Goal: Obtain resource: Download file/media

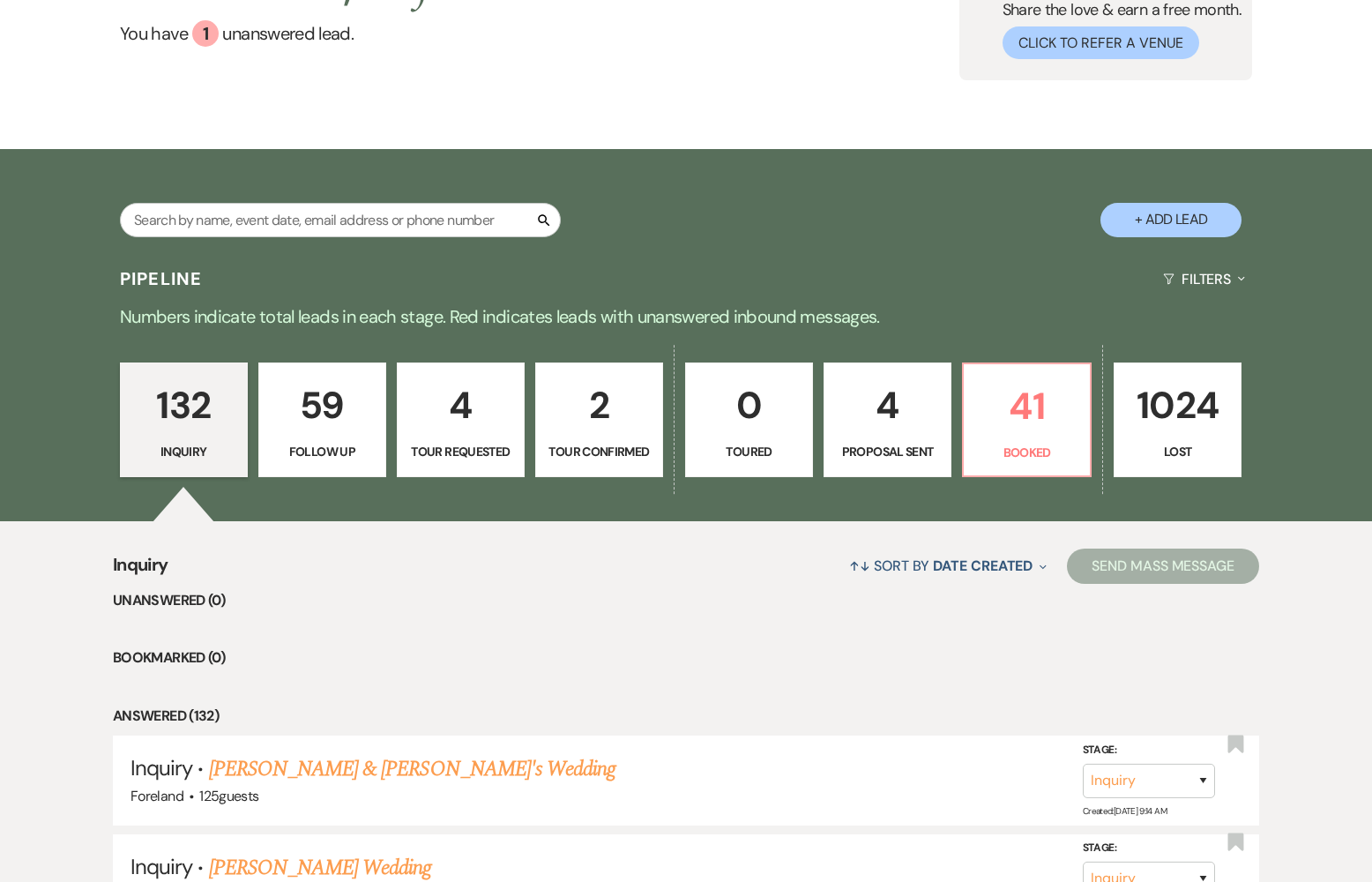
scroll to position [172, 0]
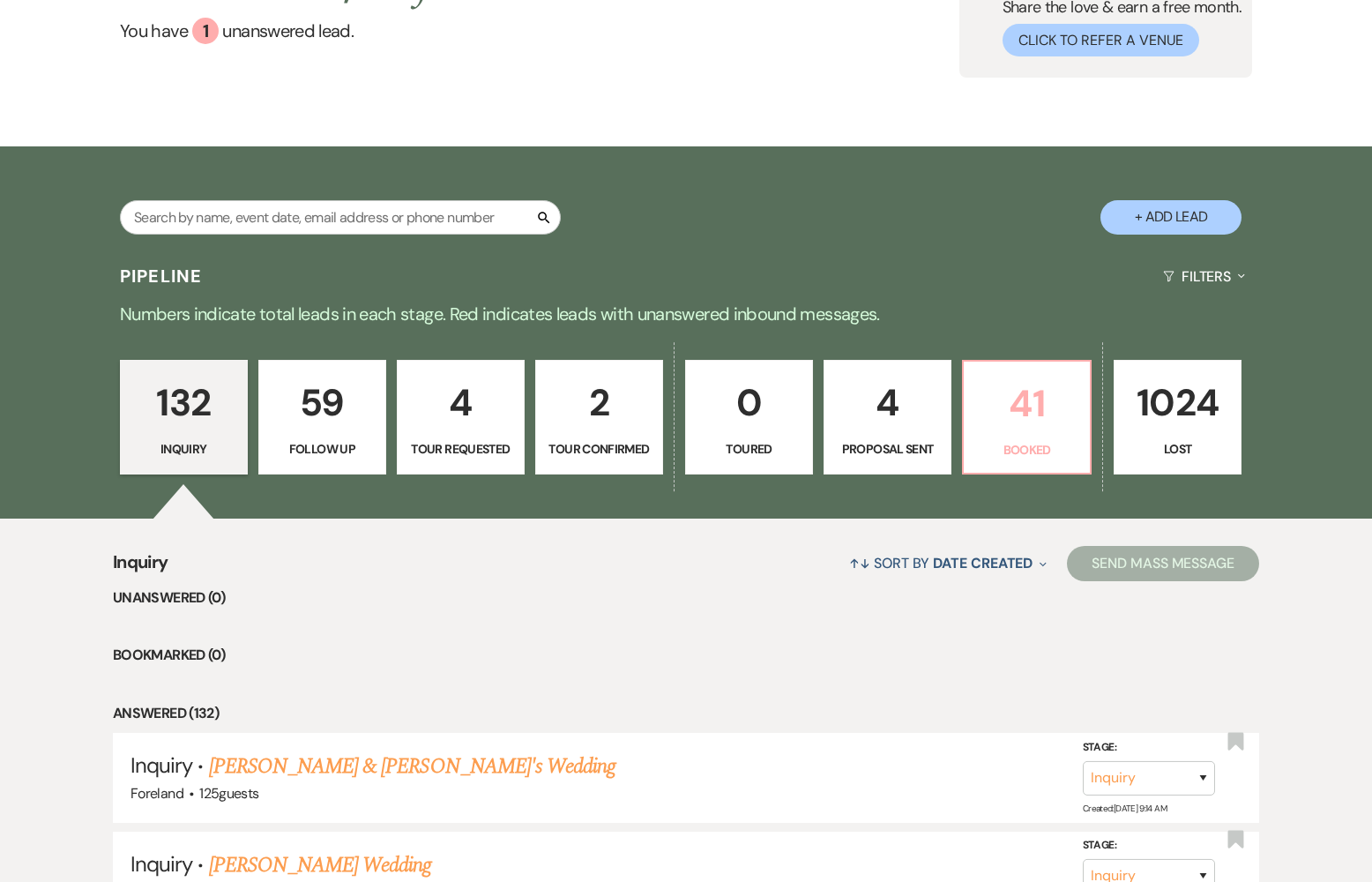
click at [1032, 420] on p "41" at bounding box center [1027, 403] width 105 height 59
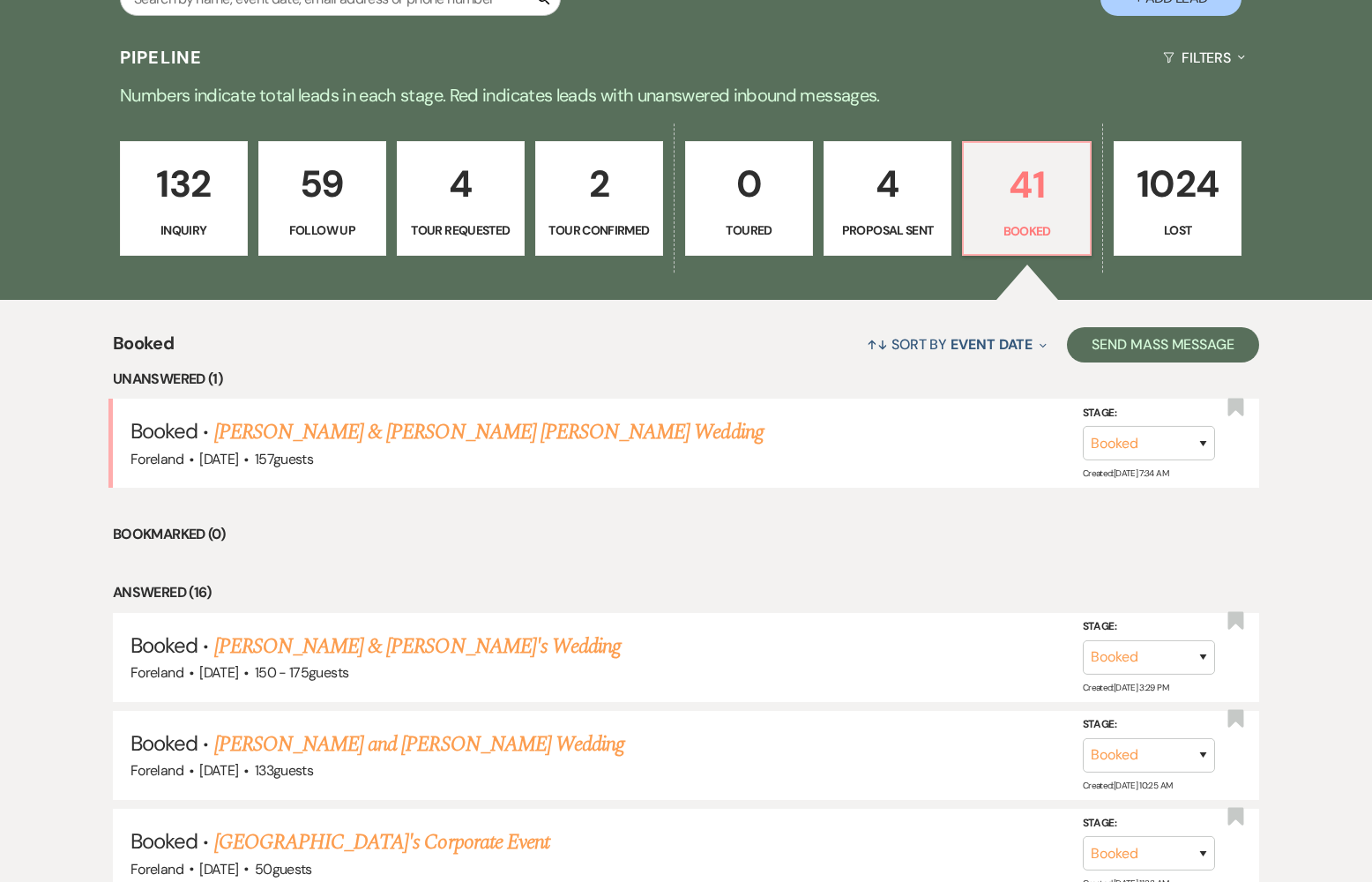
scroll to position [396, 0]
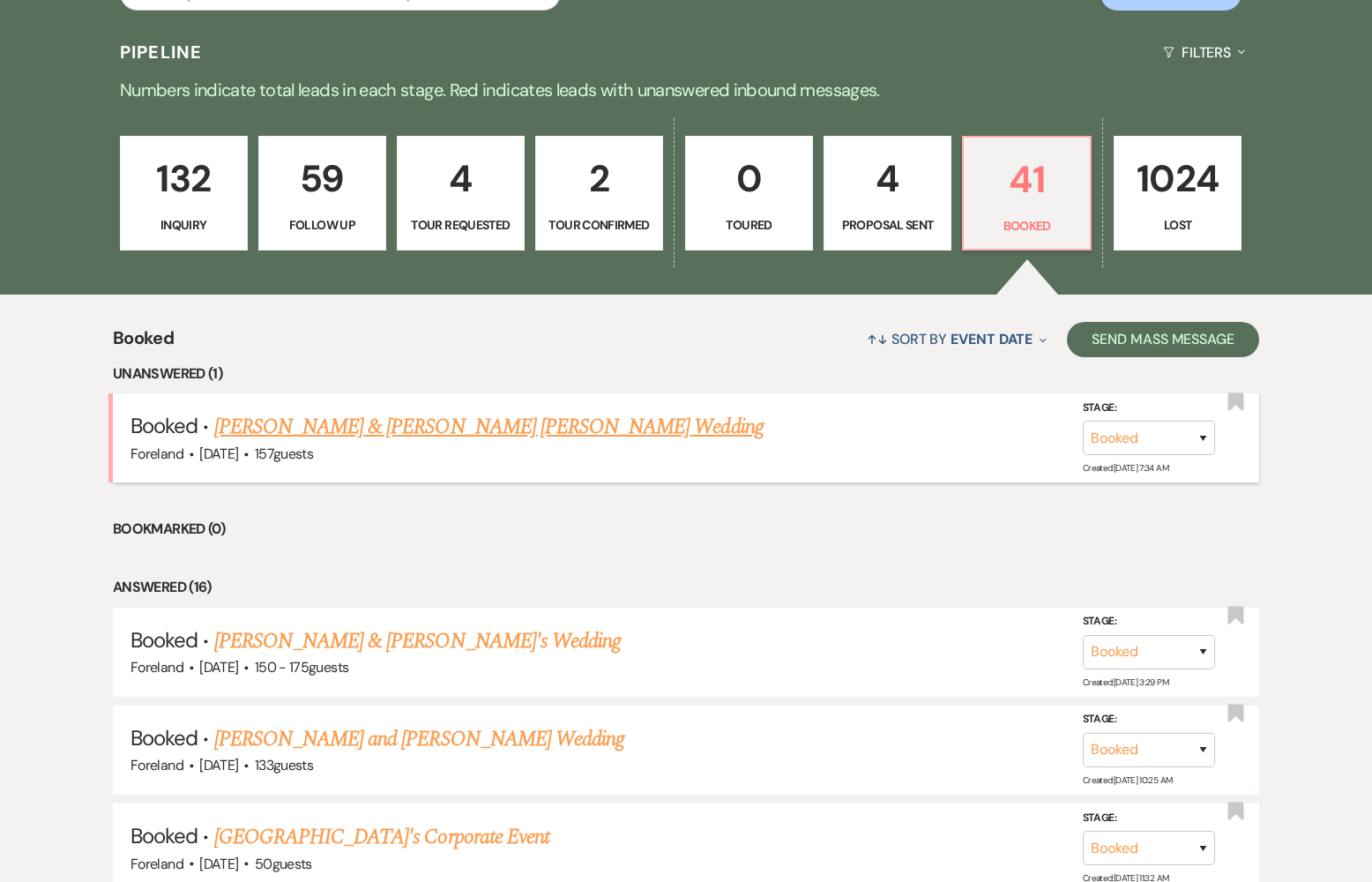
click at [478, 420] on link "[PERSON_NAME] & [PERSON_NAME] [PERSON_NAME] Wedding" at bounding box center [490, 426] width 550 height 32
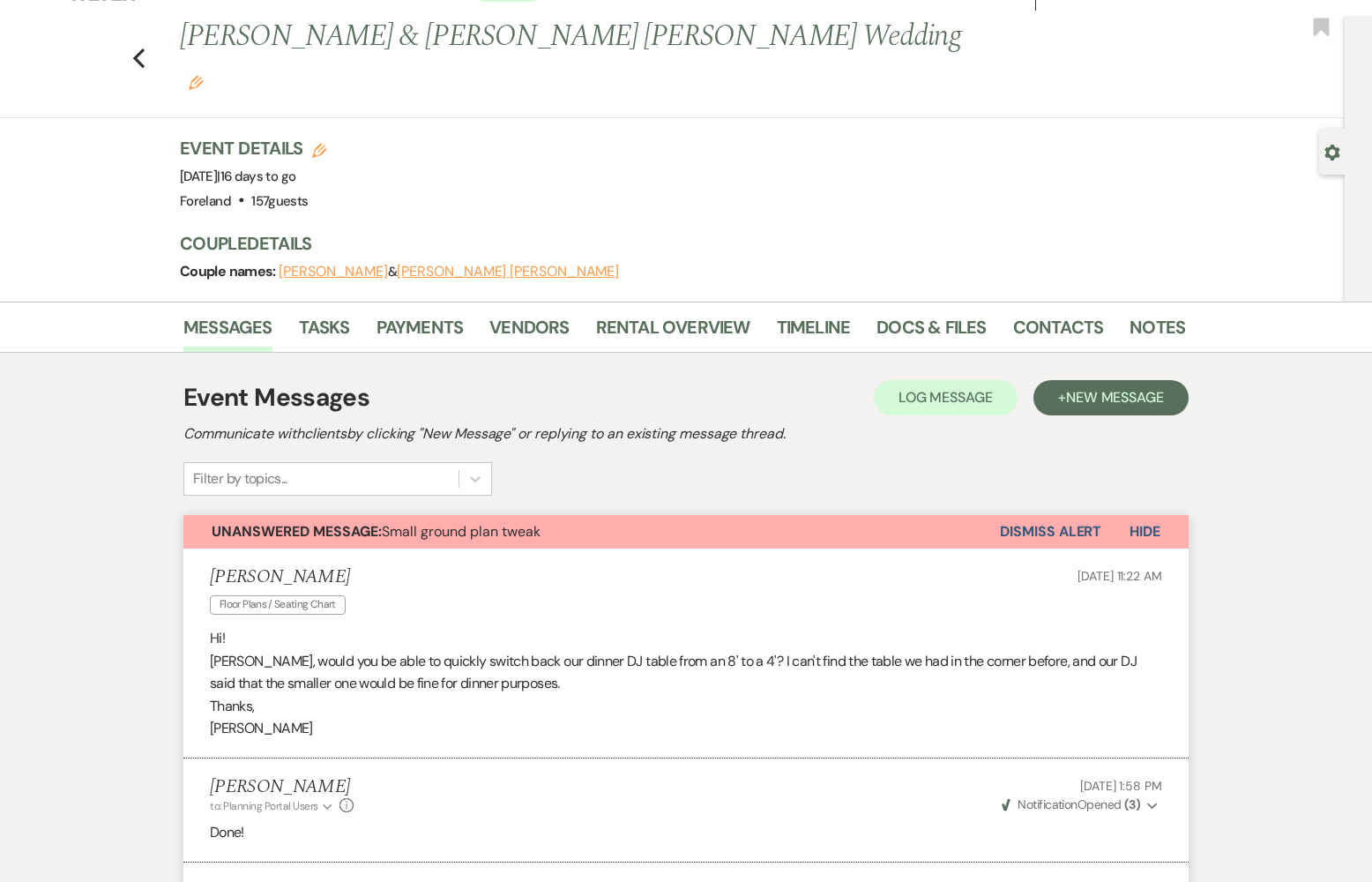
scroll to position [31, 0]
click at [950, 312] on link "Docs & Files" at bounding box center [931, 331] width 109 height 39
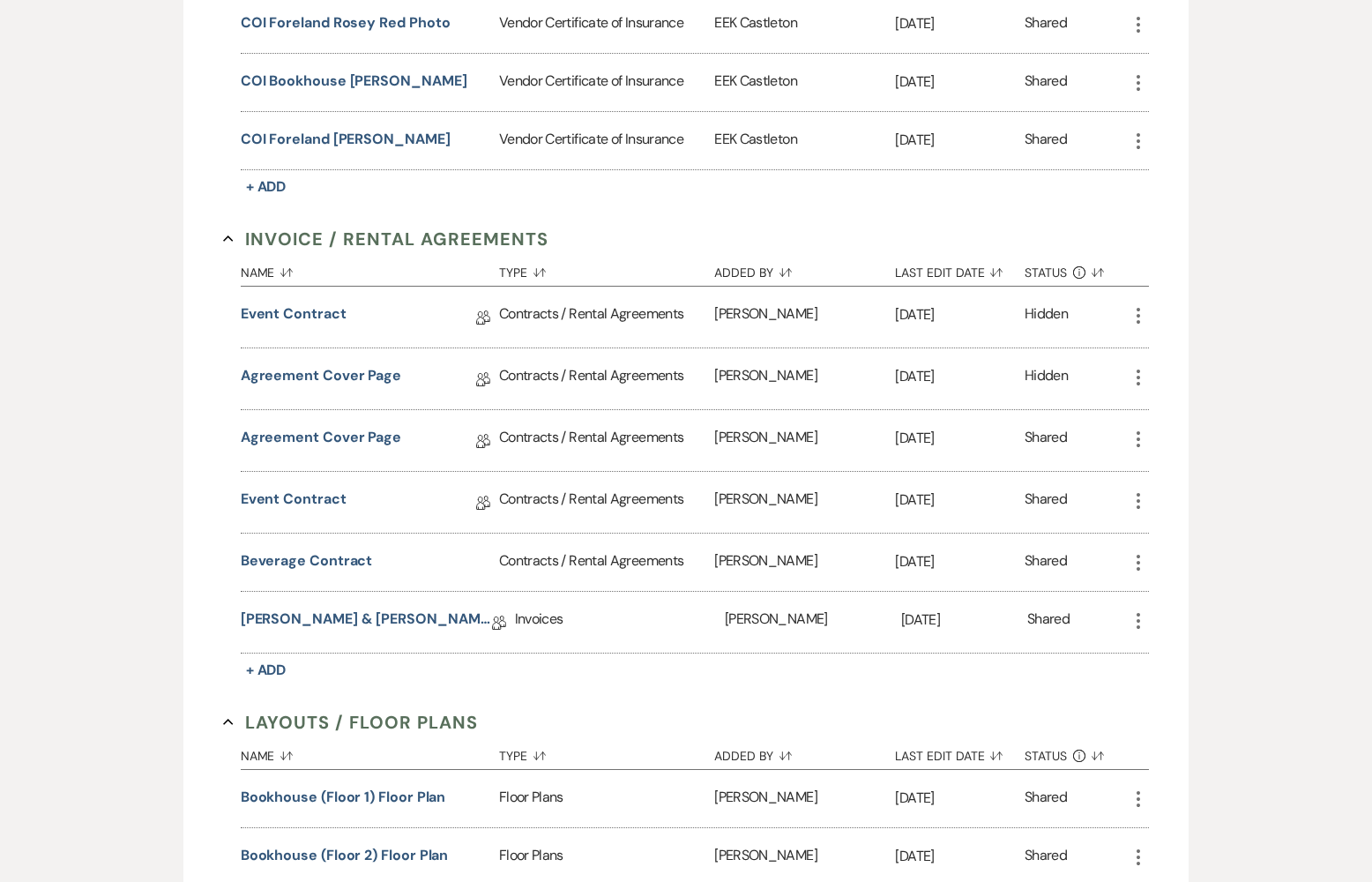
scroll to position [1291, 0]
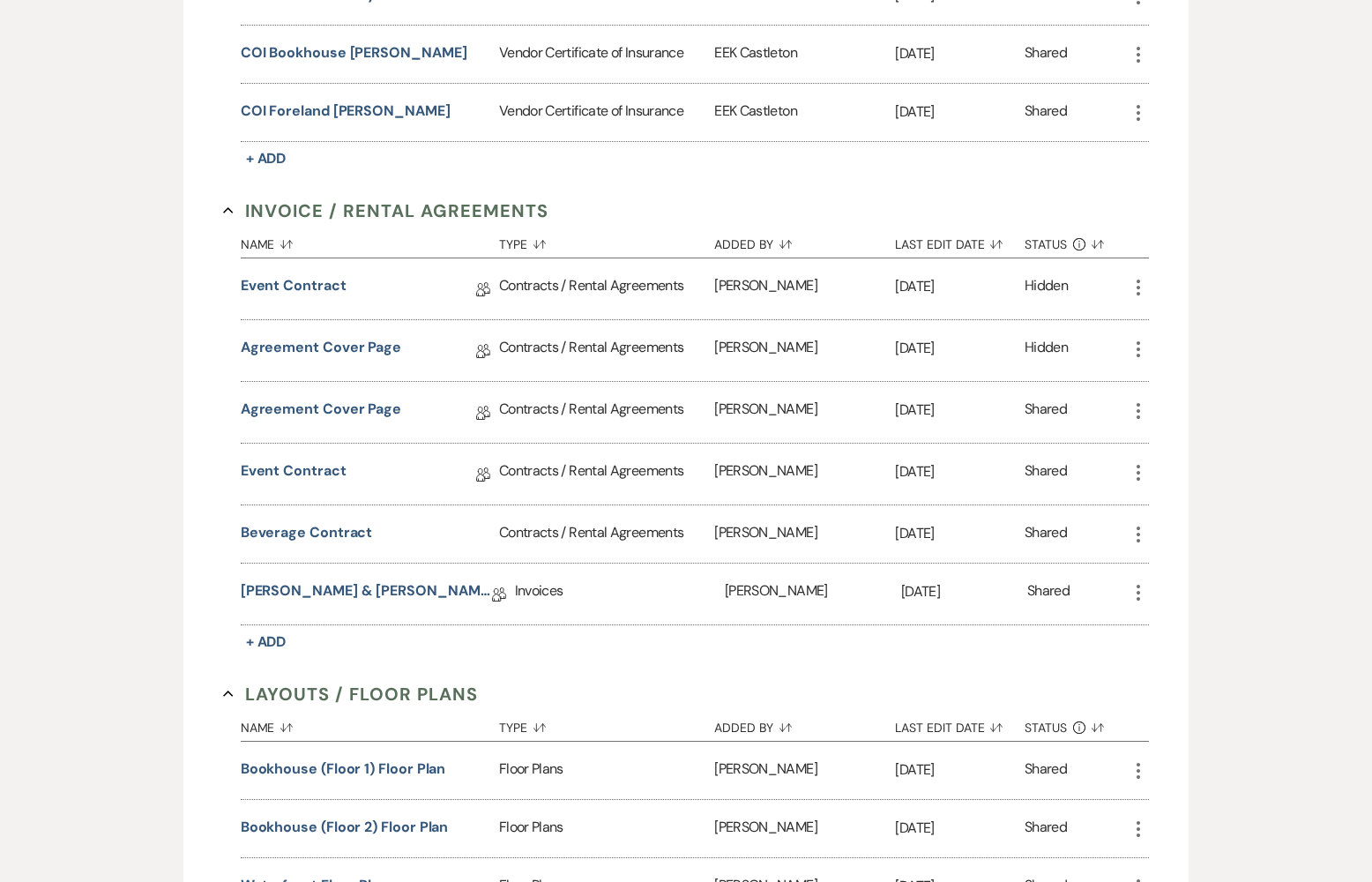
click at [1142, 277] on icon "More" at bounding box center [1138, 287] width 21 height 21
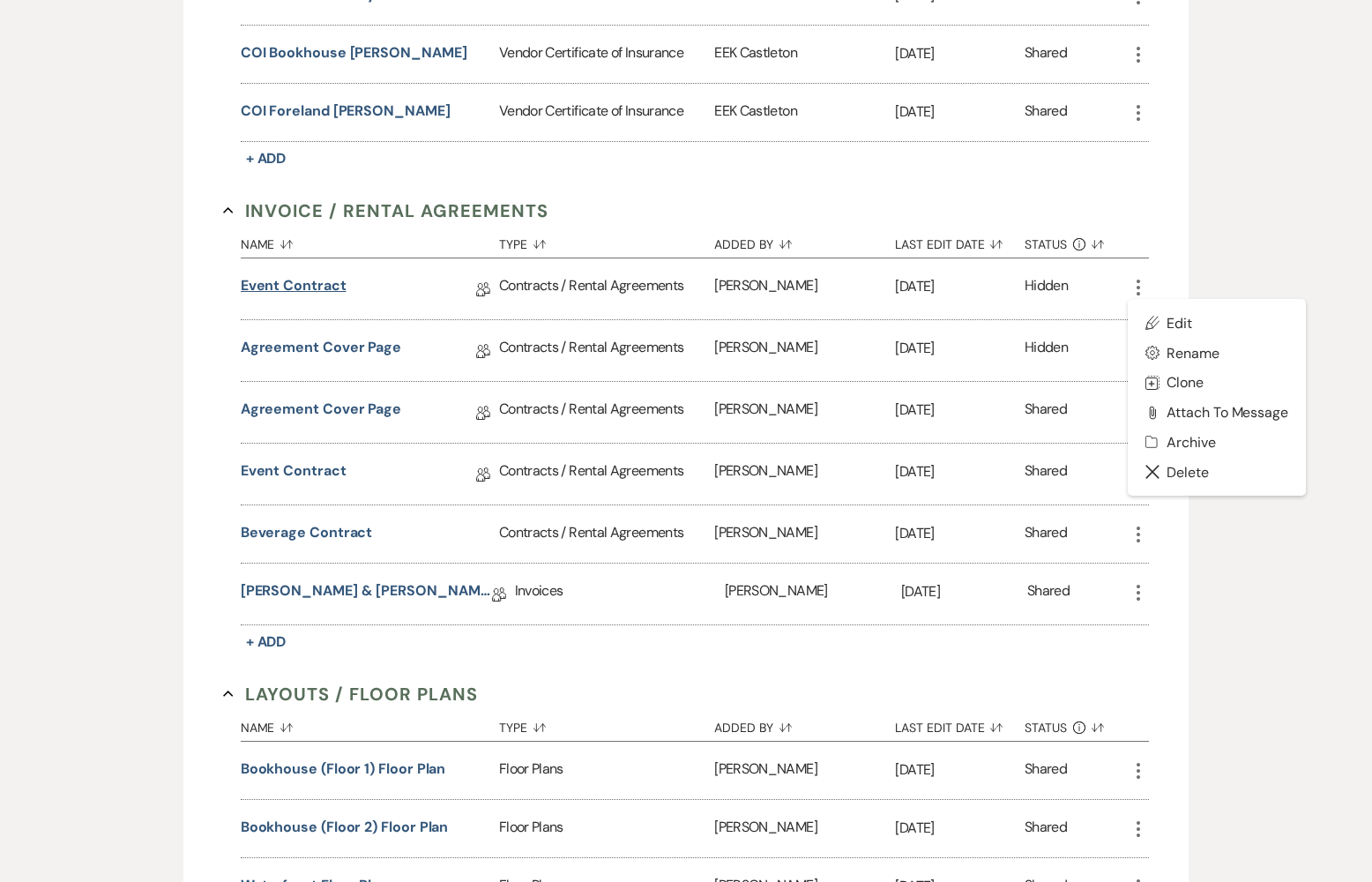
click at [276, 275] on link "Event Contract" at bounding box center [293, 288] width 105 height 28
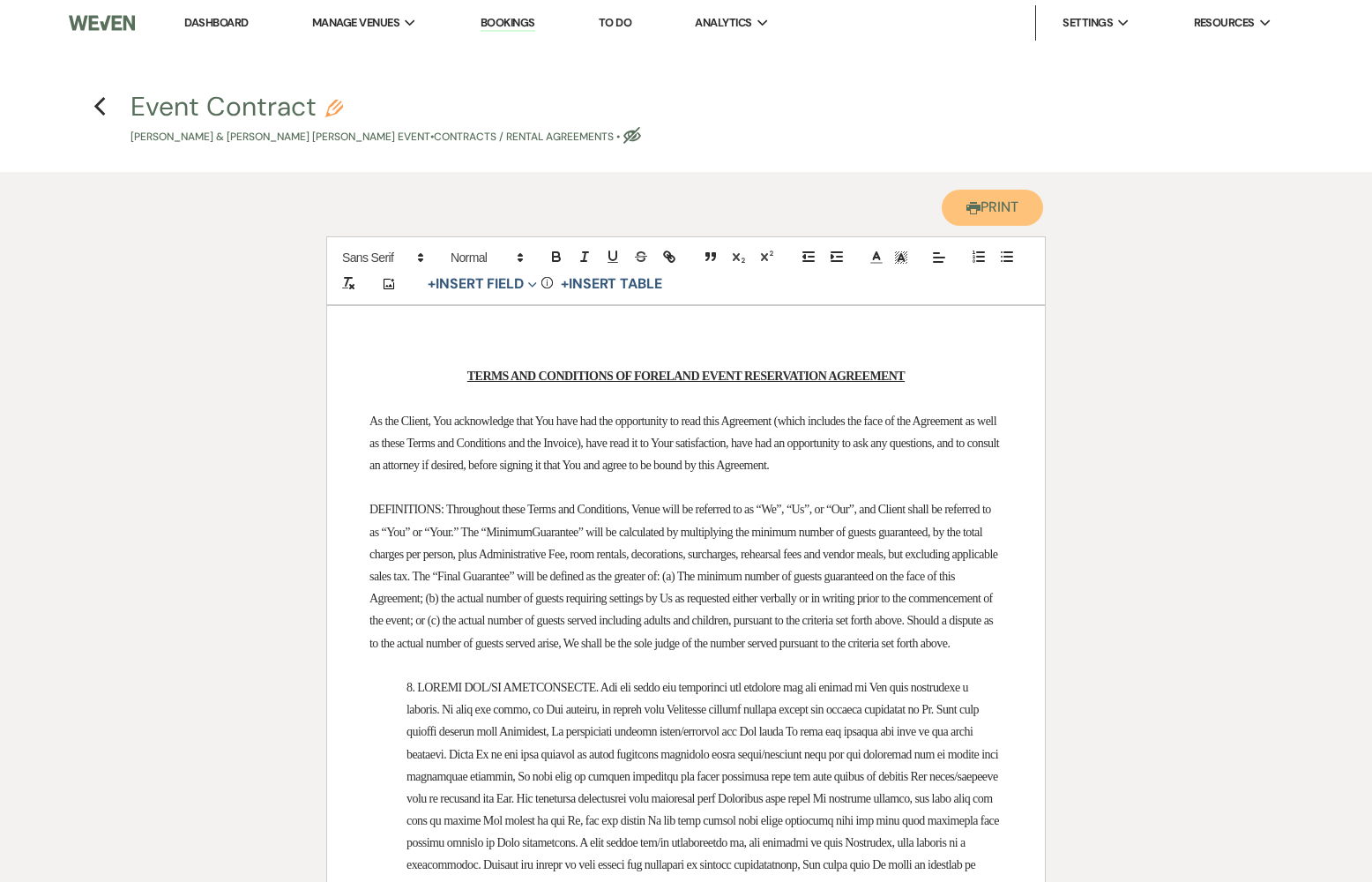
click at [1004, 204] on button "Printer Print" at bounding box center [993, 208] width 102 height 36
click at [95, 99] on icon "Previous" at bounding box center [101, 106] width 13 height 21
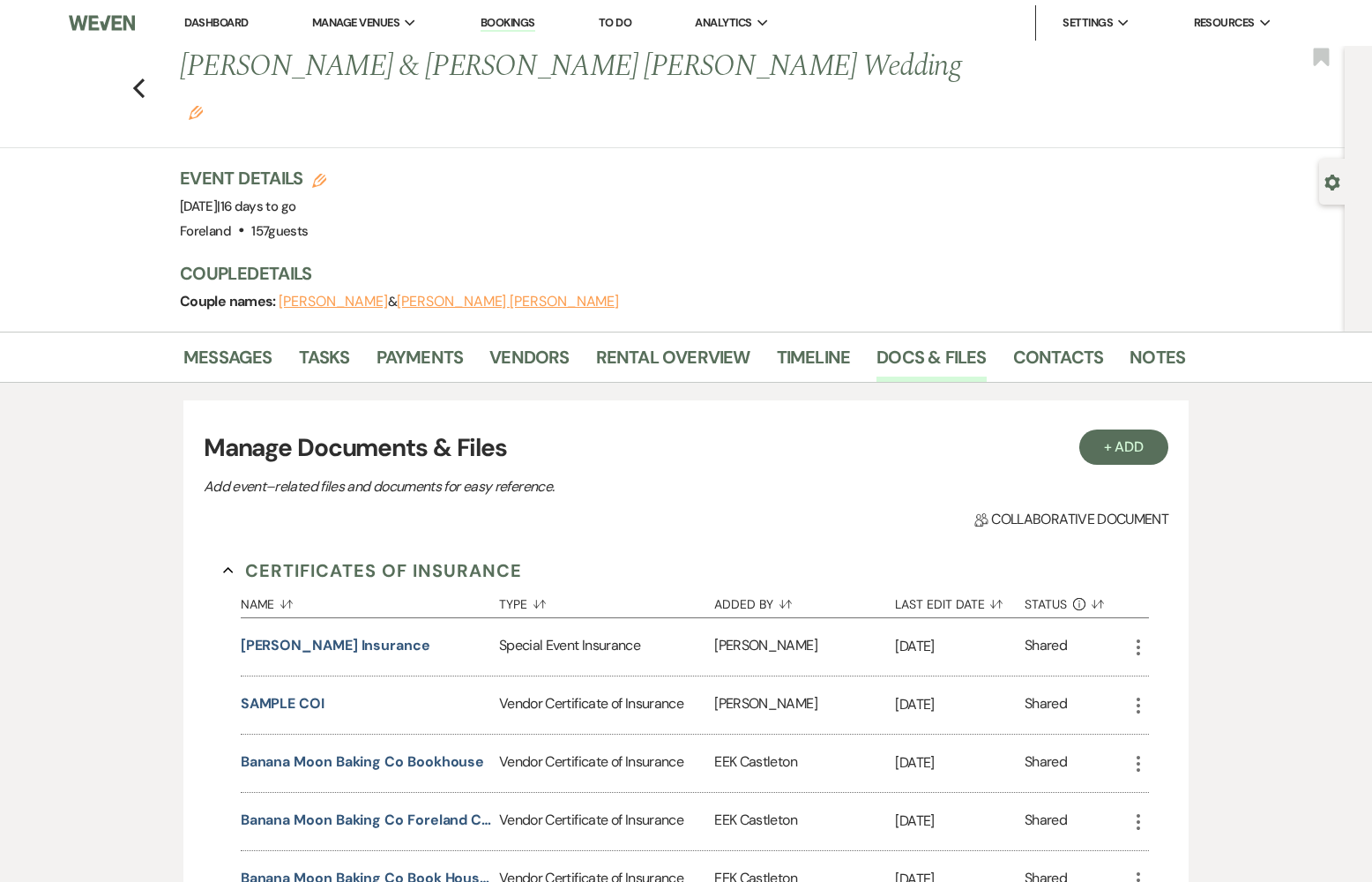
scroll to position [1291, 0]
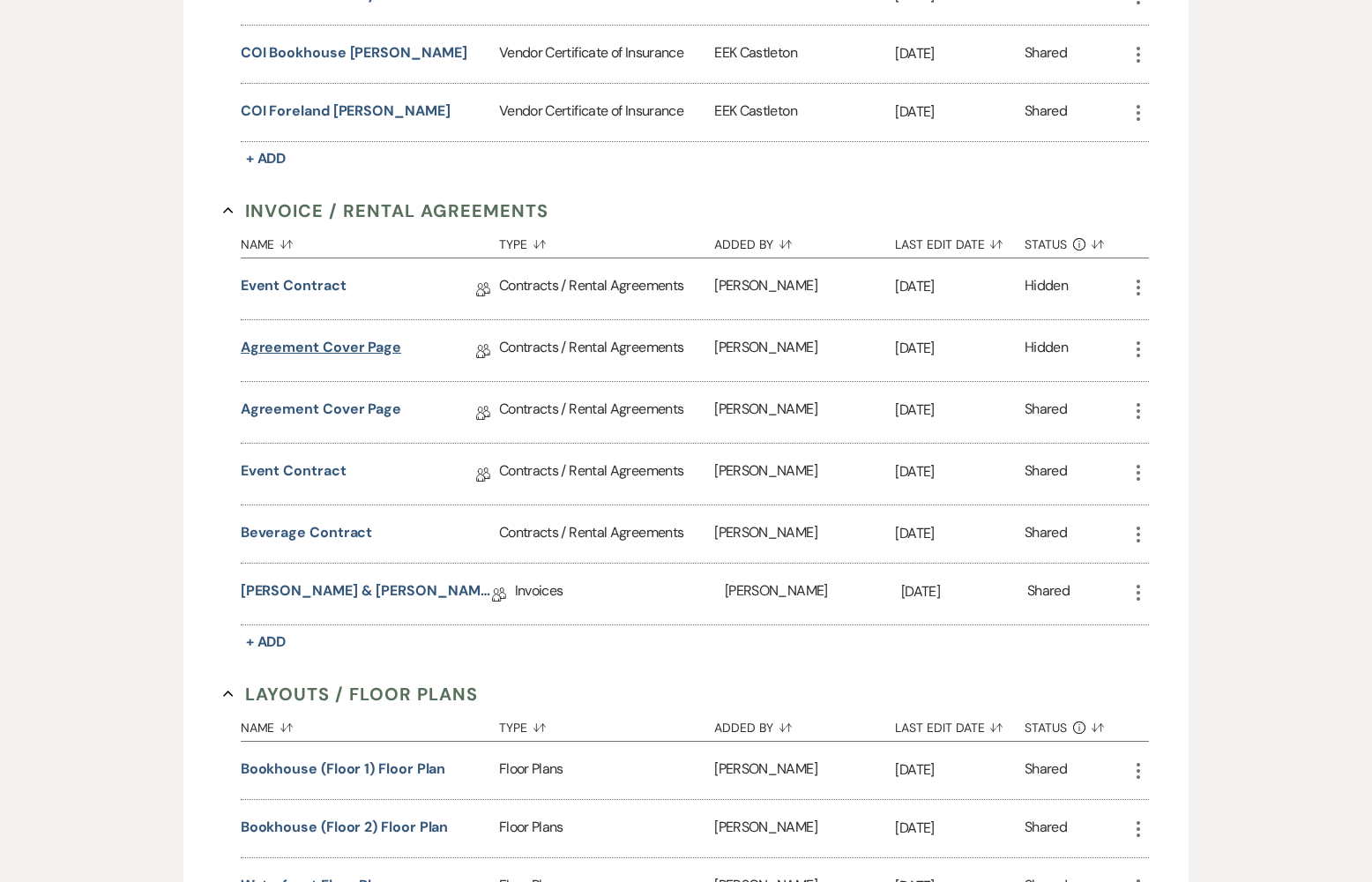
click at [314, 337] on link "Agreement Cover Page" at bounding box center [321, 351] width 161 height 28
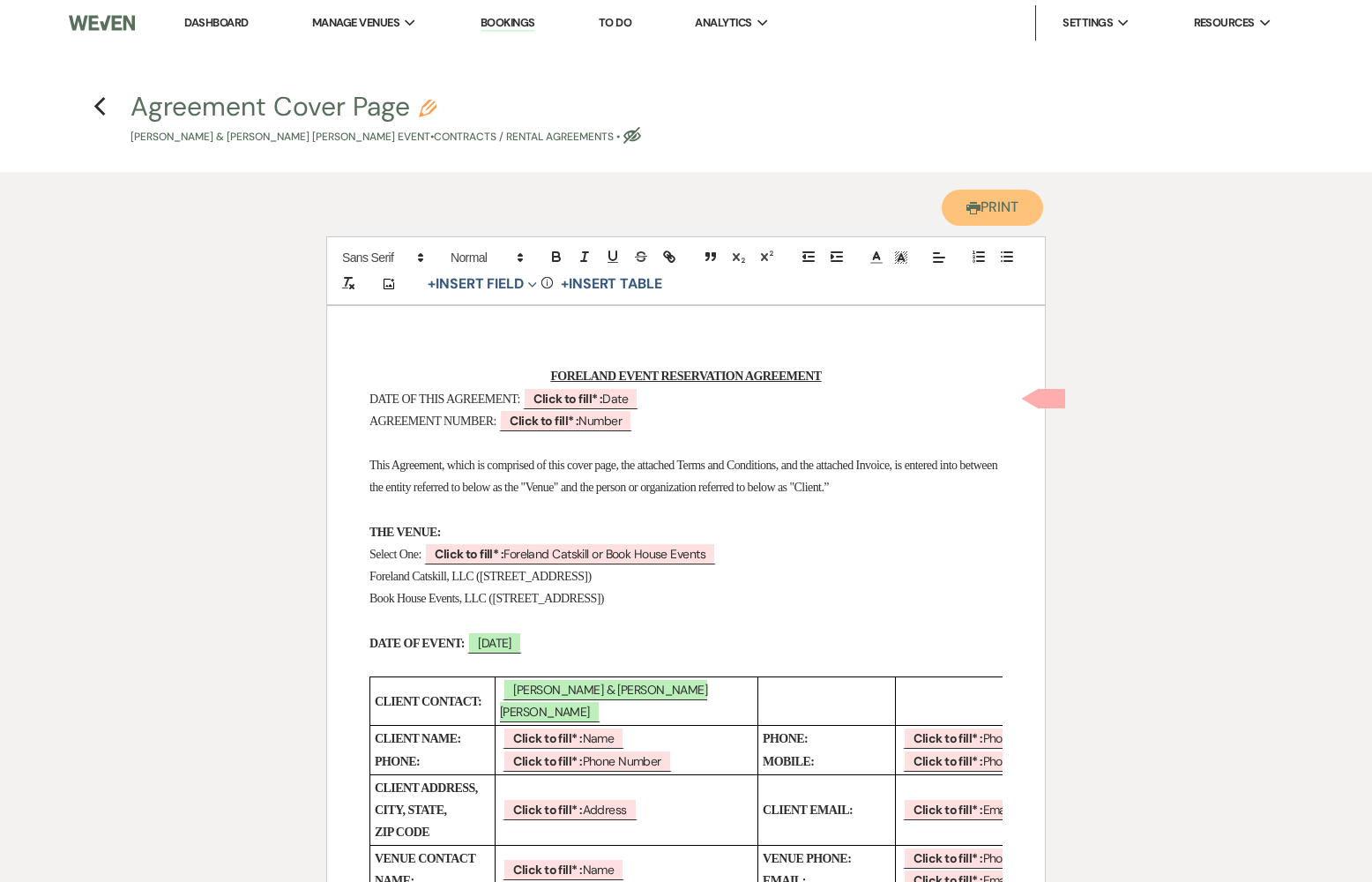
click at [1002, 206] on button "Printer Print" at bounding box center [993, 208] width 102 height 36
click at [103, 110] on icon "Previous" at bounding box center [101, 106] width 13 height 21
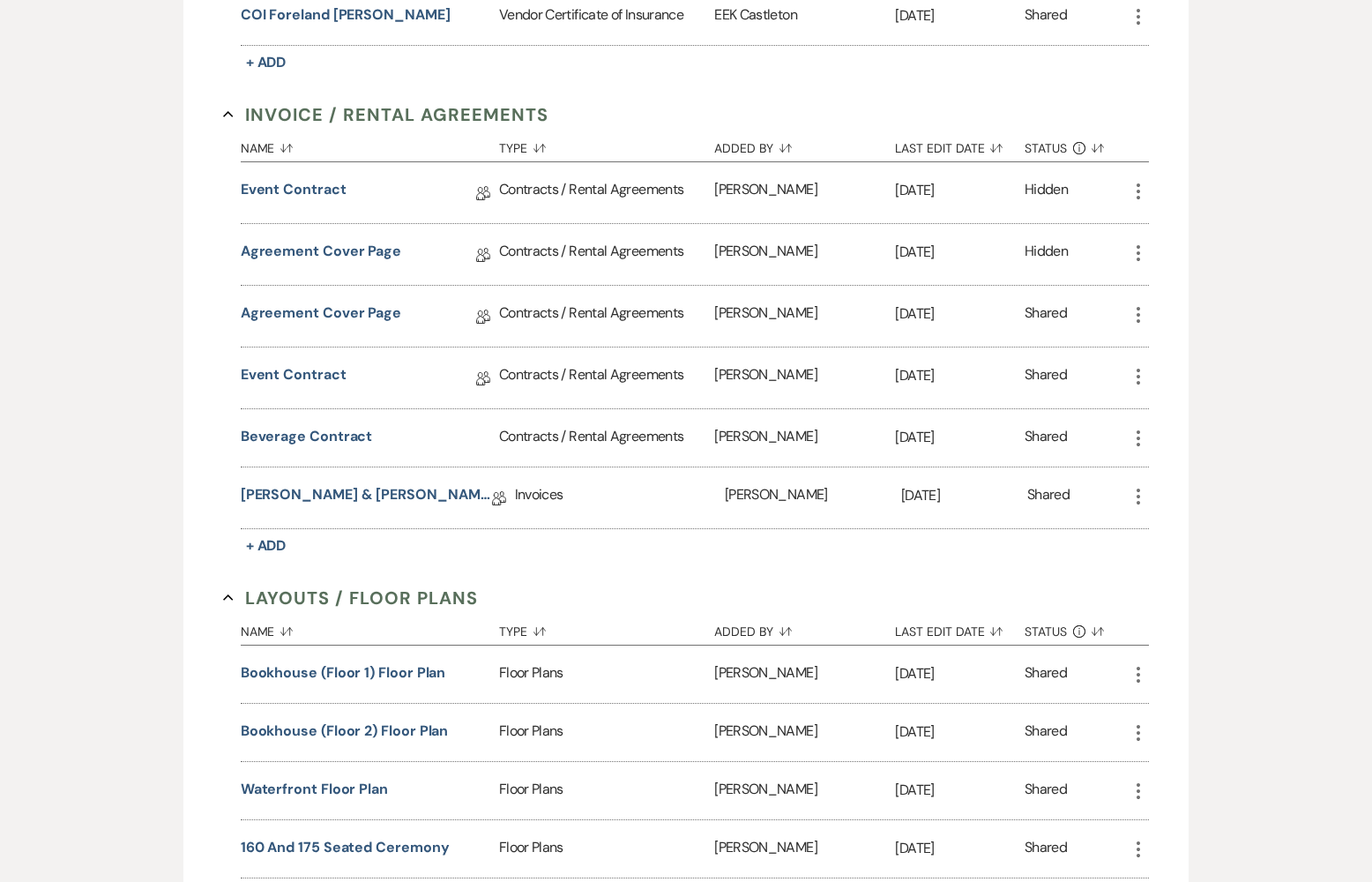
scroll to position [1393, 0]
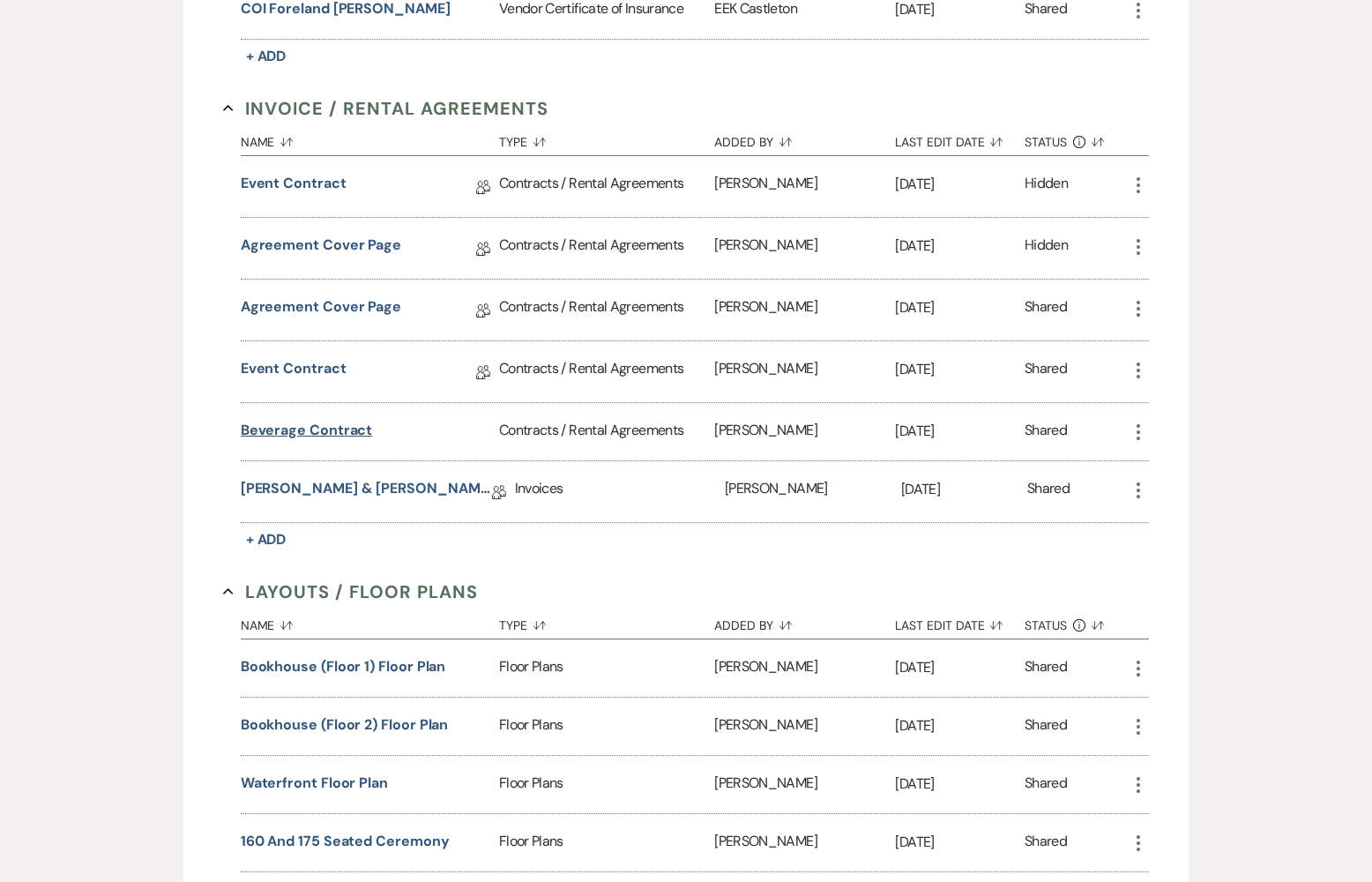
click at [306, 419] on button "Beverage Contract" at bounding box center [307, 430] width 132 height 21
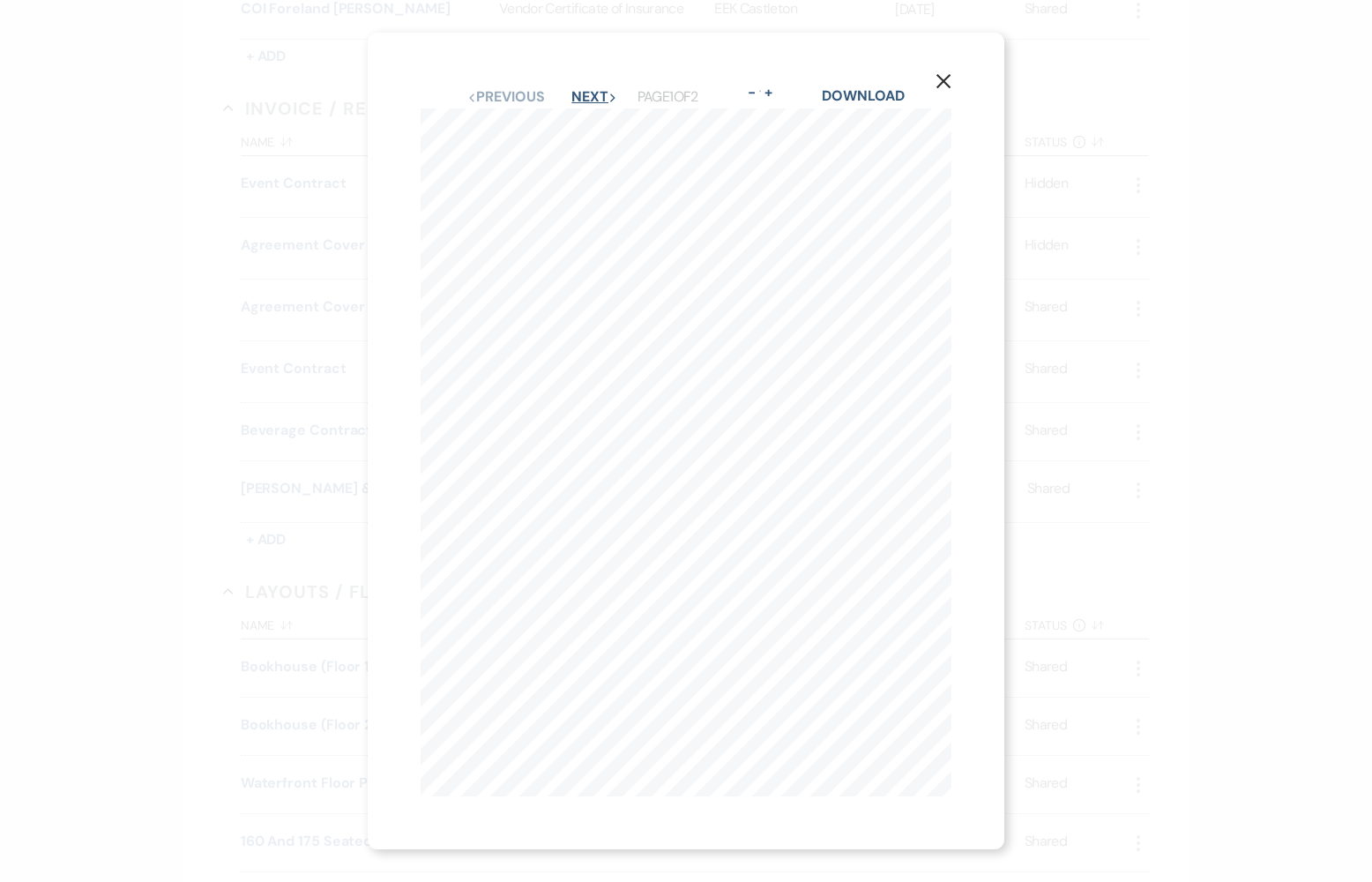
click at [605, 94] on button "Next Next" at bounding box center [595, 97] width 46 height 14
click at [494, 76] on button "Previous Previous" at bounding box center [506, 80] width 77 height 14
click at [869, 85] on div "Download" at bounding box center [863, 97] width 82 height 23
click at [867, 98] on link "Download" at bounding box center [863, 95] width 82 height 18
click at [127, 121] on div "X Previous Previous Next Next Page 1 of 2 - Zoom + Download Foreland Bar Cateri…" at bounding box center [686, 441] width 1372 height 882
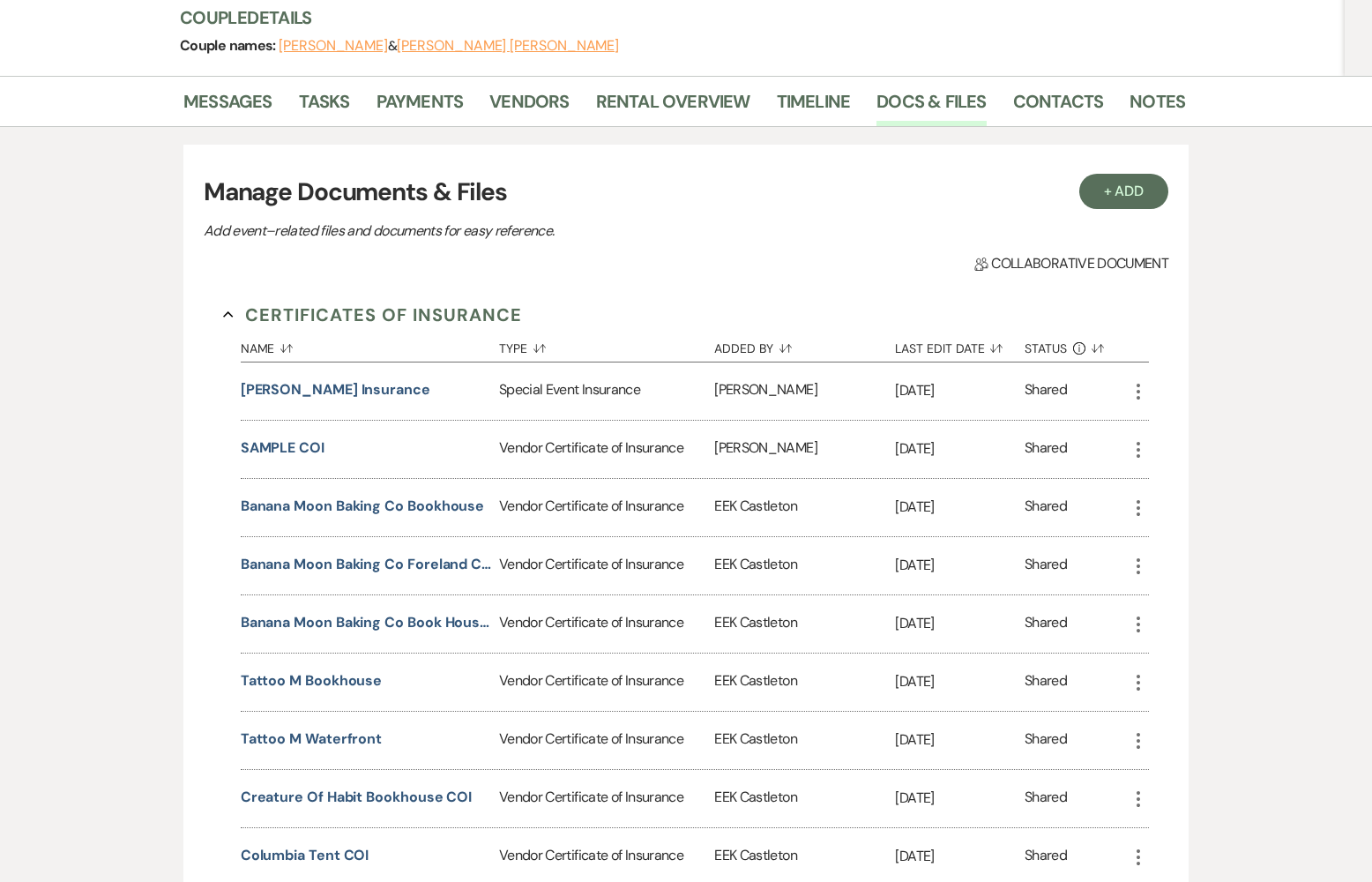
scroll to position [231, 0]
